Goal: Task Accomplishment & Management: Manage account settings

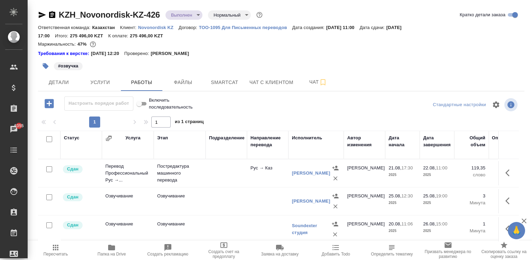
click at [406, 64] on div "#озвучка" at bounding box center [281, 65] width 486 height 15
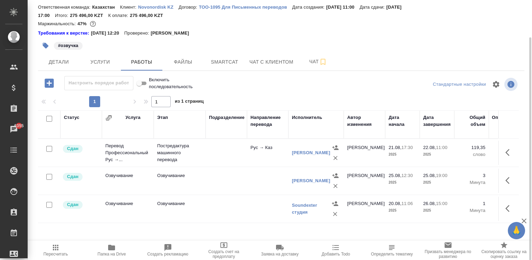
scroll to position [41, 0]
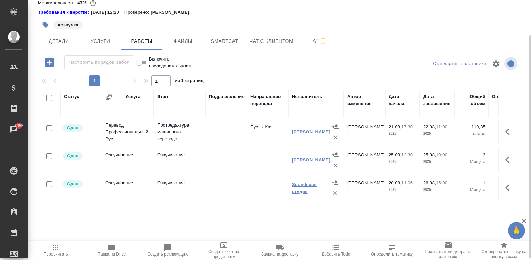
click at [302, 185] on link "Soundexter студия" at bounding box center [304, 188] width 25 height 12
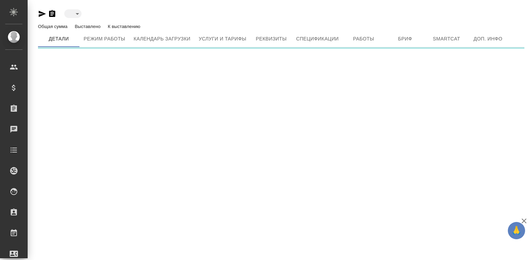
type input "active"
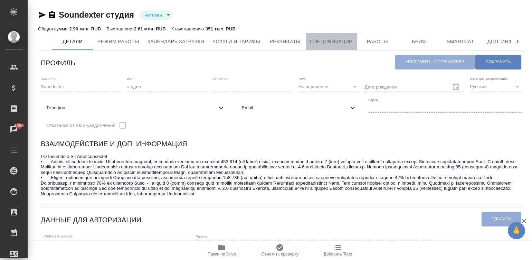
click at [335, 36] on button "Спецификации" at bounding box center [331, 41] width 51 height 17
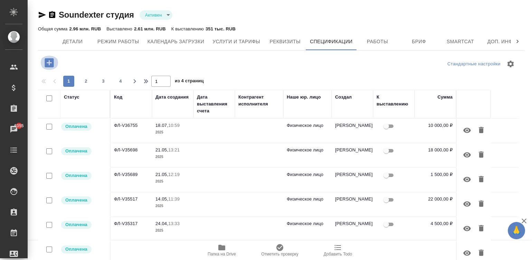
click at [49, 61] on icon "button" at bounding box center [49, 63] width 12 height 12
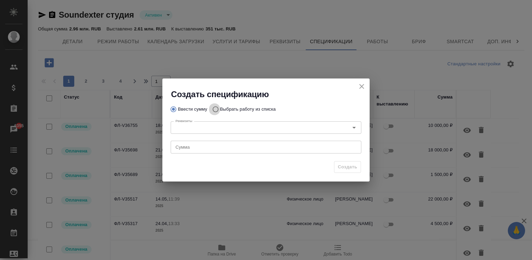
click at [216, 107] on input "Выбрать работу из списка" at bounding box center [214, 109] width 11 height 13
radio input "true"
radio input "false"
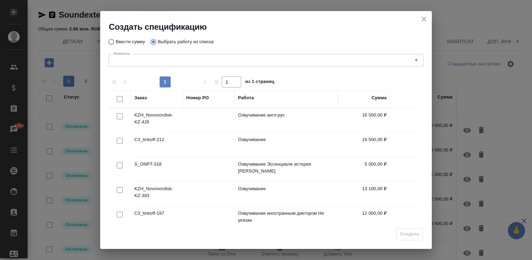
click at [117, 215] on input "checkbox" at bounding box center [120, 214] width 6 height 6
checkbox input "true"
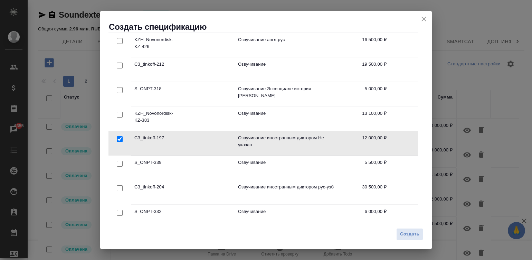
click at [117, 87] on input "checkbox" at bounding box center [120, 90] width 6 height 6
checkbox input "true"
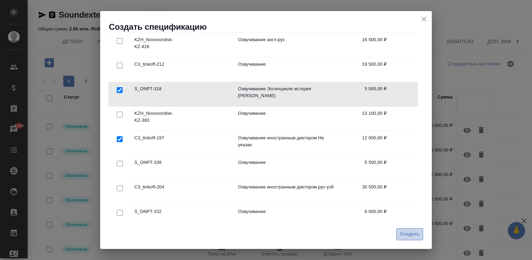
click at [412, 237] on span "Создать" at bounding box center [409, 234] width 19 height 8
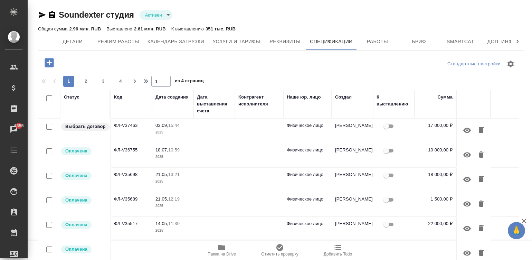
click at [251, 137] on td at bounding box center [259, 130] width 48 height 24
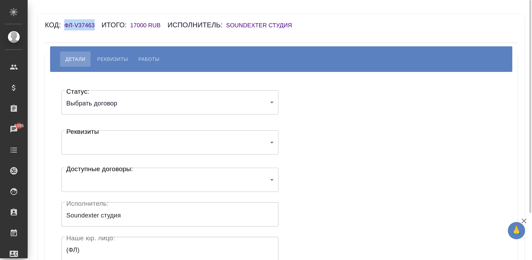
drag, startPoint x: 97, startPoint y: 25, endPoint x: 66, endPoint y: 26, distance: 31.1
click at [66, 26] on h6 "ФЛ-V37463" at bounding box center [82, 25] width 37 height 7
copy h6 "ФЛ-V37463"
click at [135, 107] on body "🙏 .cls-1 fill:#fff; AWATERA Малинина Мария m.malinina Клиенты Спецификации Зака…" at bounding box center [266, 130] width 532 height 260
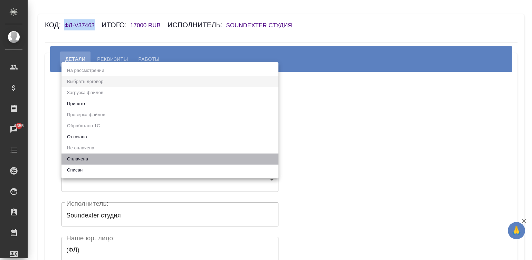
click at [79, 158] on li "Оплачена" at bounding box center [169, 158] width 217 height 11
type input "payed"
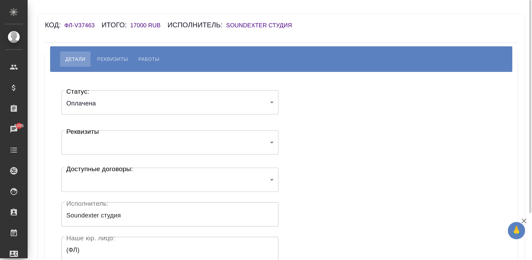
click at [313, 130] on div "Статус: Оплачена payed Статус: Реквизиты ​ Реквизиты Доступные договоры: ​ Дост…" at bounding box center [281, 207] width 445 height 250
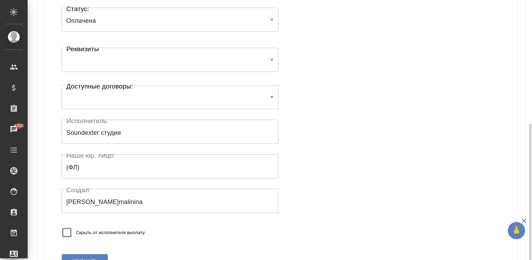
scroll to position [135, 0]
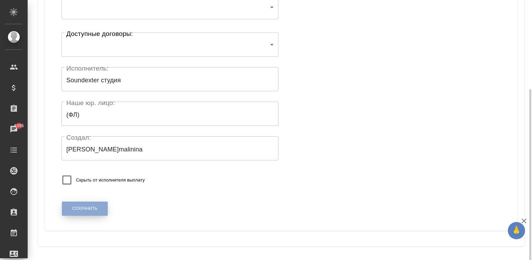
click at [73, 207] on span "Сохранить" at bounding box center [84, 208] width 25 height 6
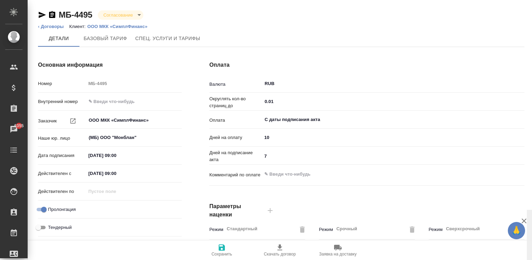
scroll to position [210, 0]
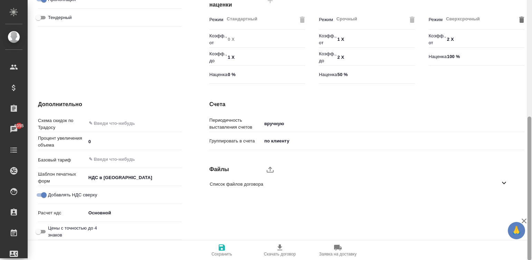
click at [531, 193] on div at bounding box center [529, 130] width 5 height 260
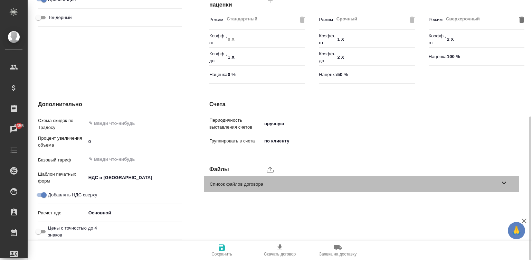
click at [257, 186] on span "Список файлов договора" at bounding box center [355, 184] width 290 height 7
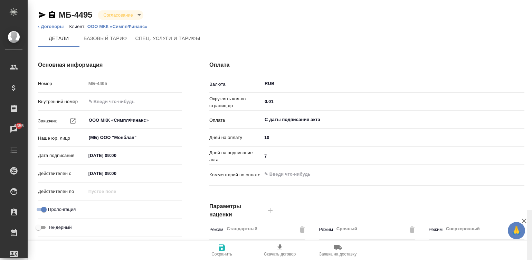
scroll to position [210, 0]
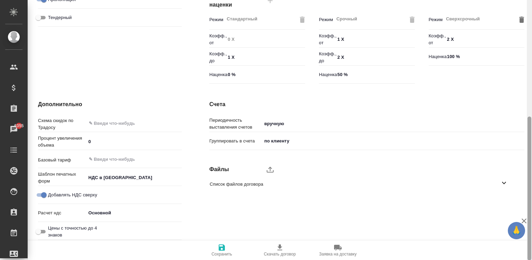
click at [530, 206] on div at bounding box center [529, 130] width 5 height 260
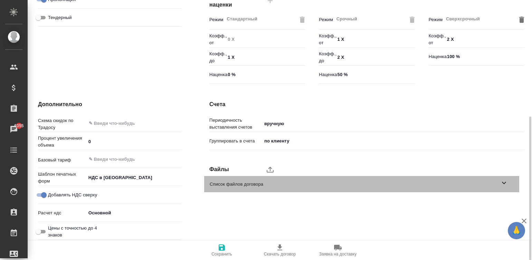
click at [434, 185] on span "Список файлов договора" at bounding box center [355, 184] width 290 height 7
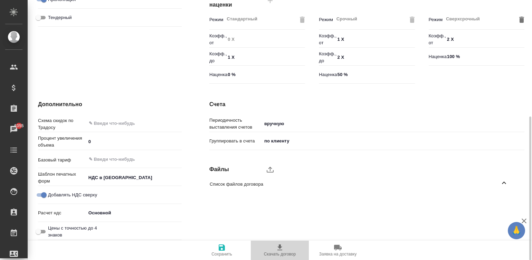
click at [271, 254] on span "Скачать договор" at bounding box center [280, 253] width 32 height 5
type textarea "x"
